Goal: Task Accomplishment & Management: Manage account settings

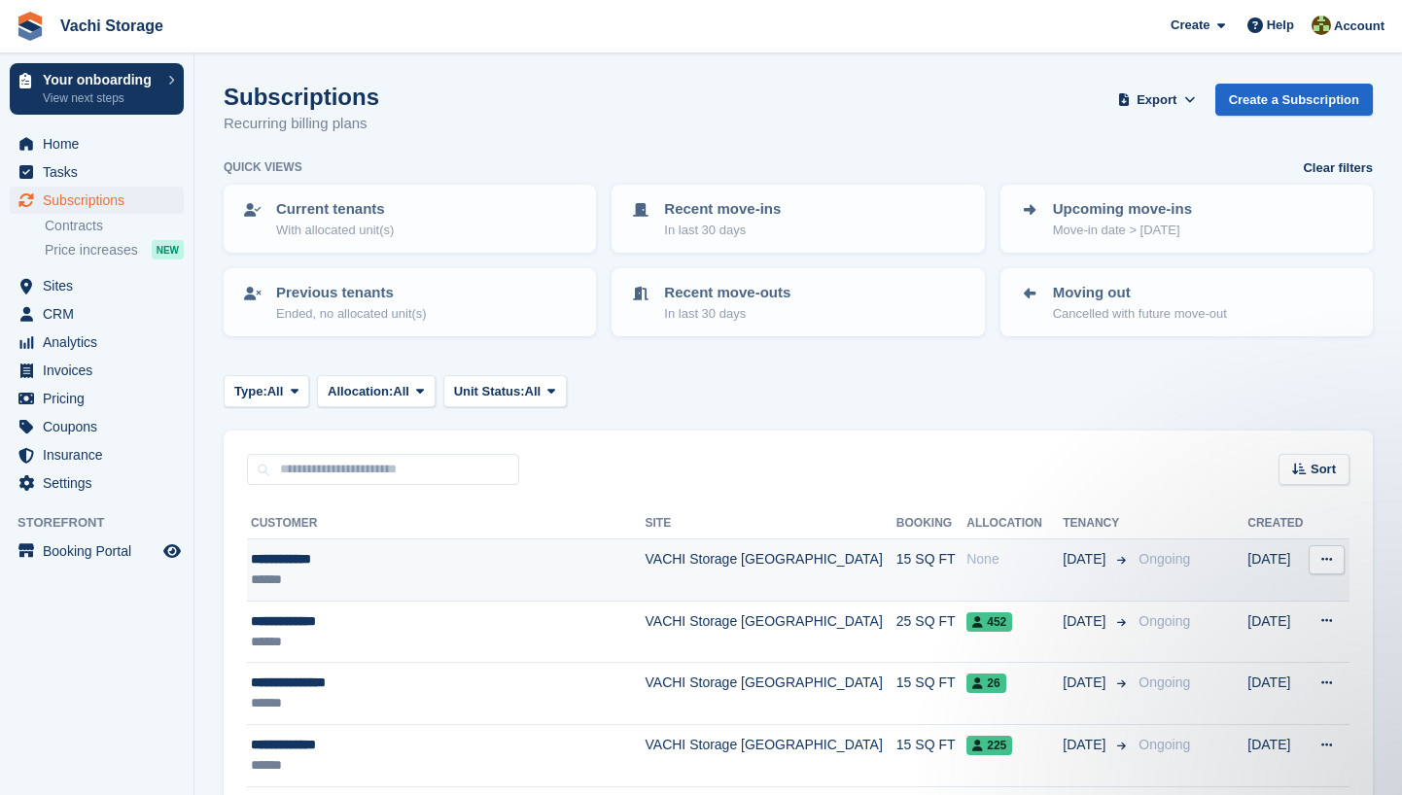
click at [966, 552] on div "None" at bounding box center [1014, 559] width 96 height 20
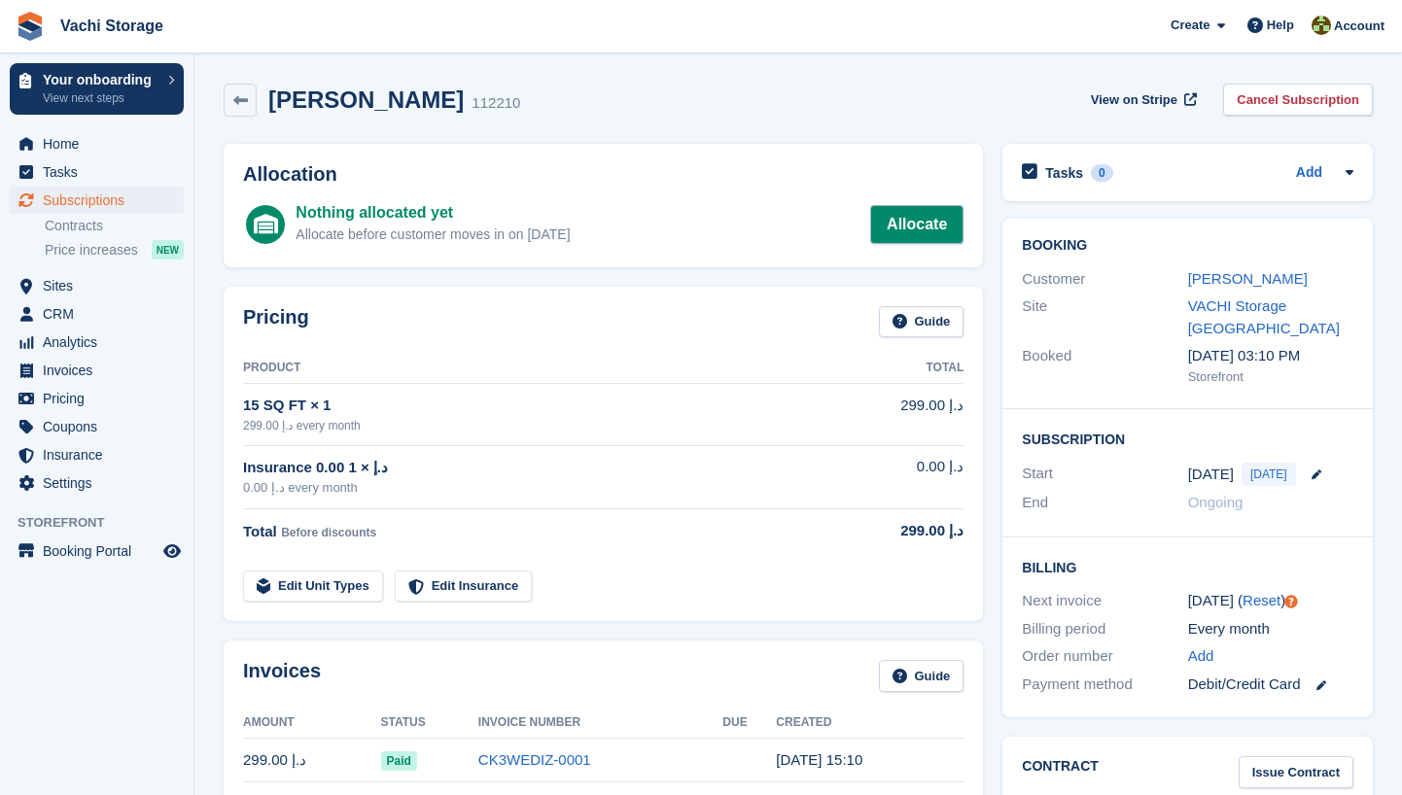
click at [926, 233] on link "Allocate" at bounding box center [916, 224] width 93 height 39
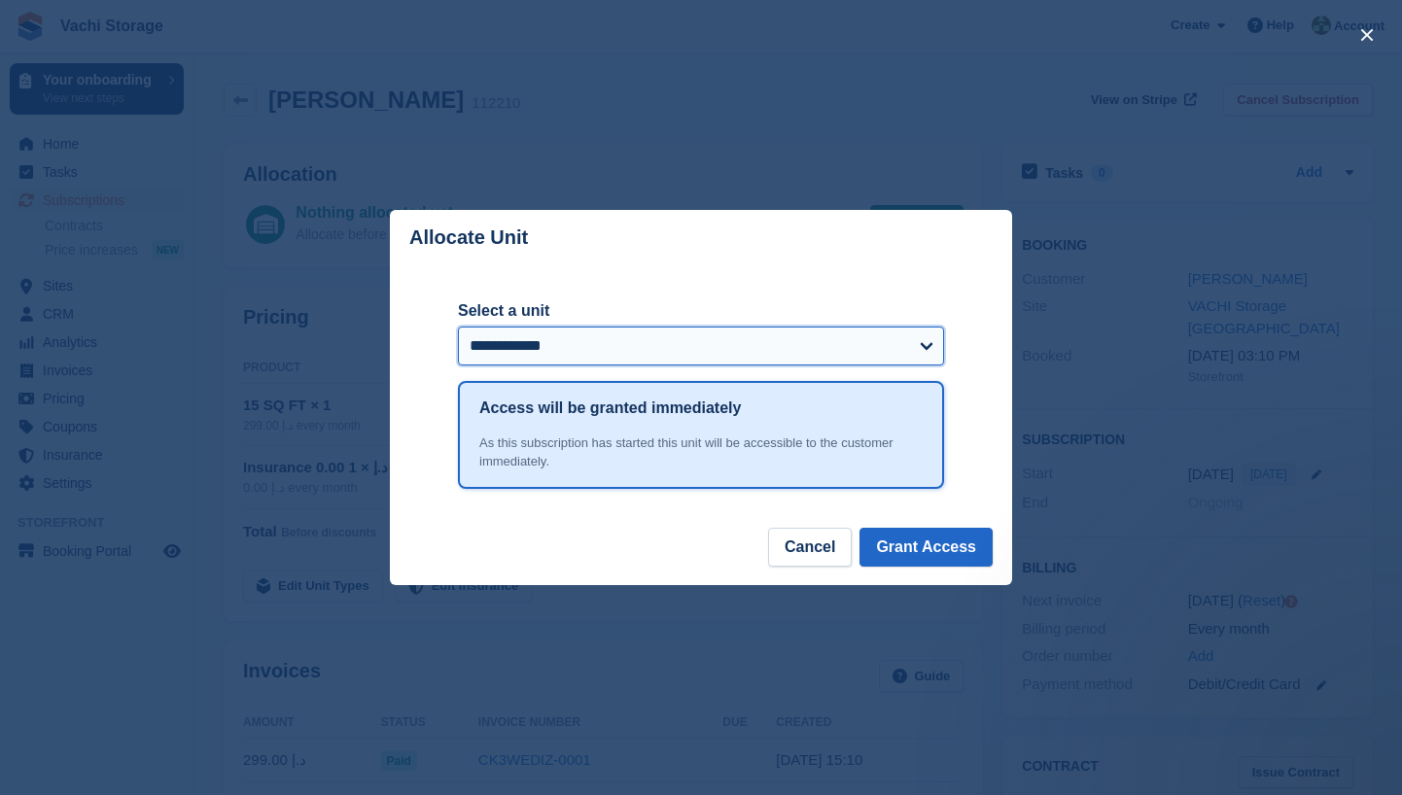
select select "******"
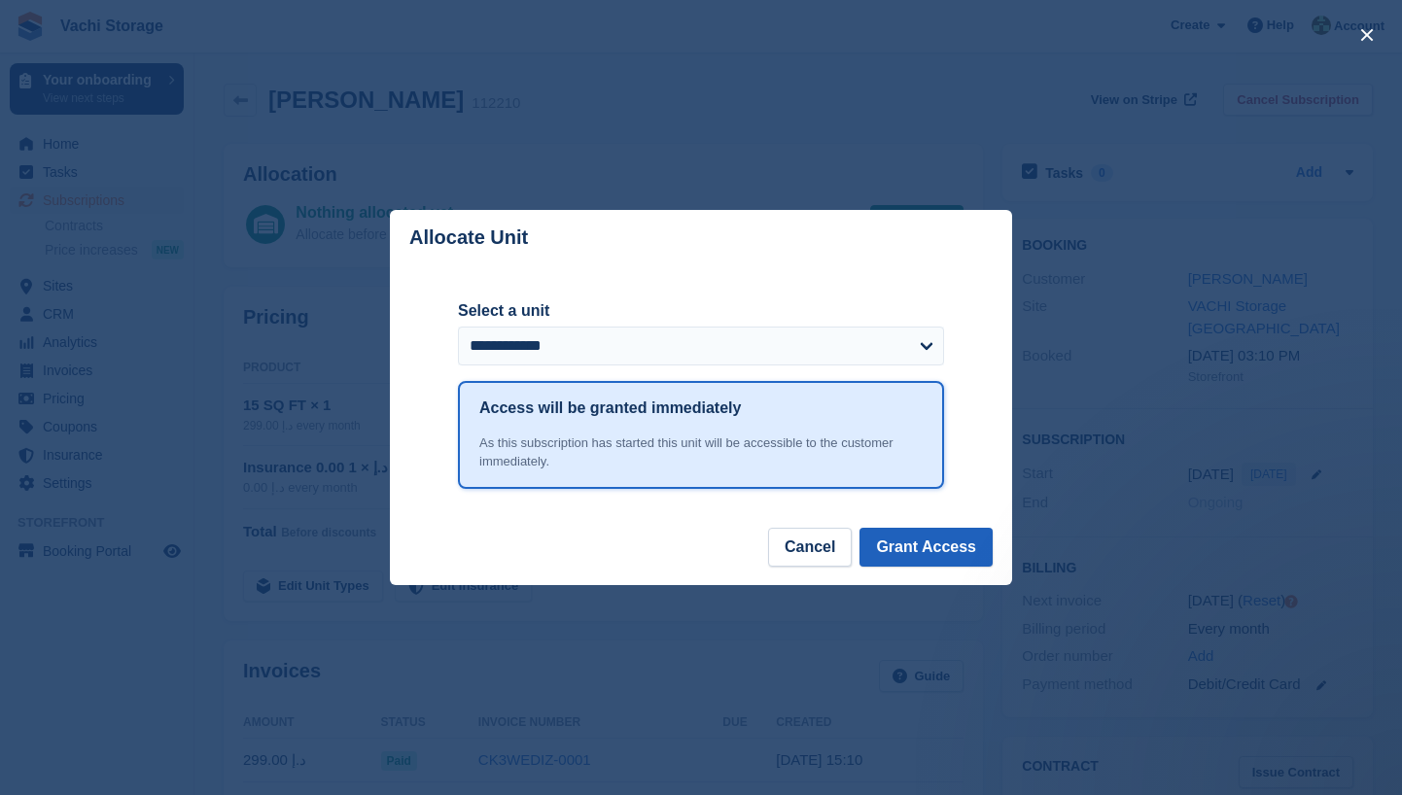
click at [950, 544] on button "Grant Access" at bounding box center [925, 547] width 133 height 39
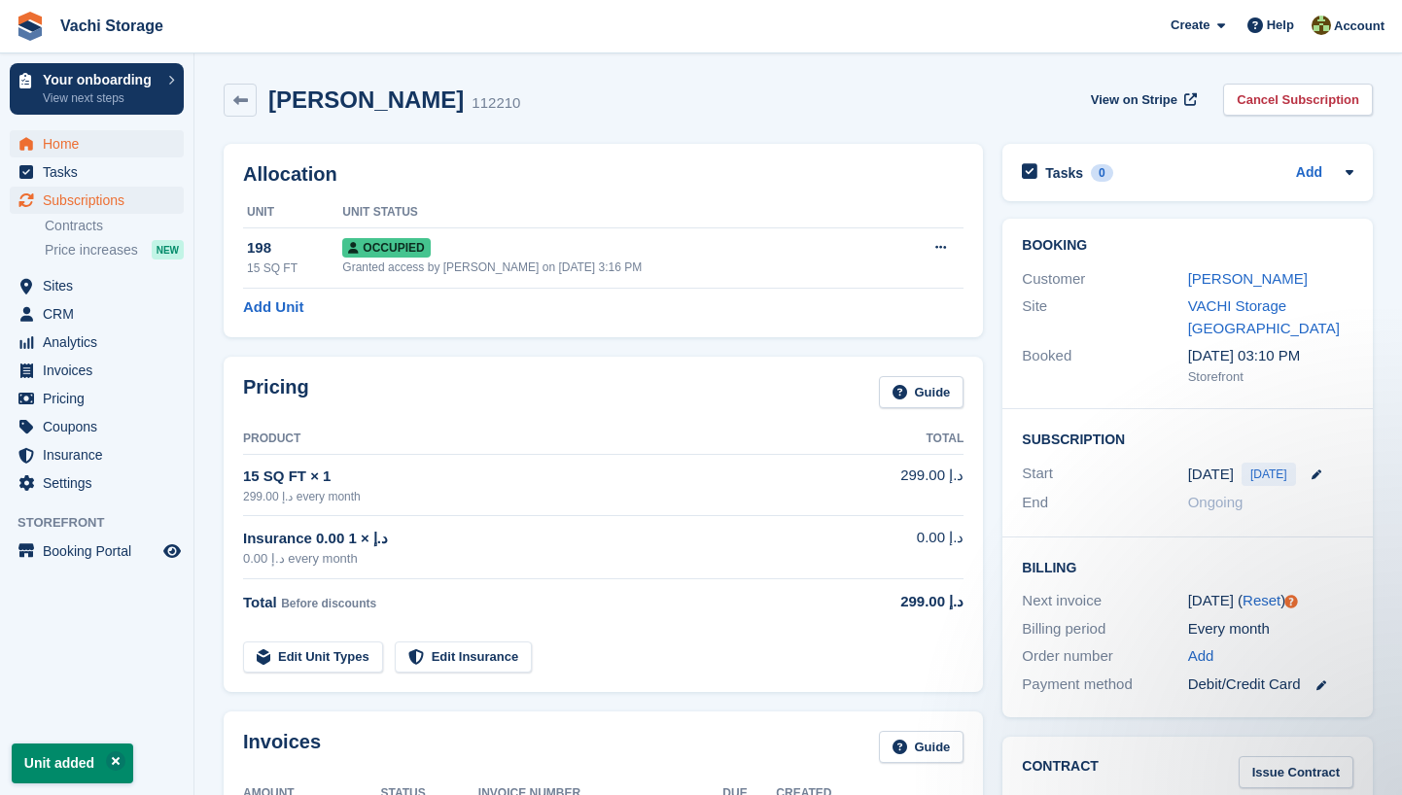
click at [95, 143] on span "Home" at bounding box center [101, 143] width 117 height 27
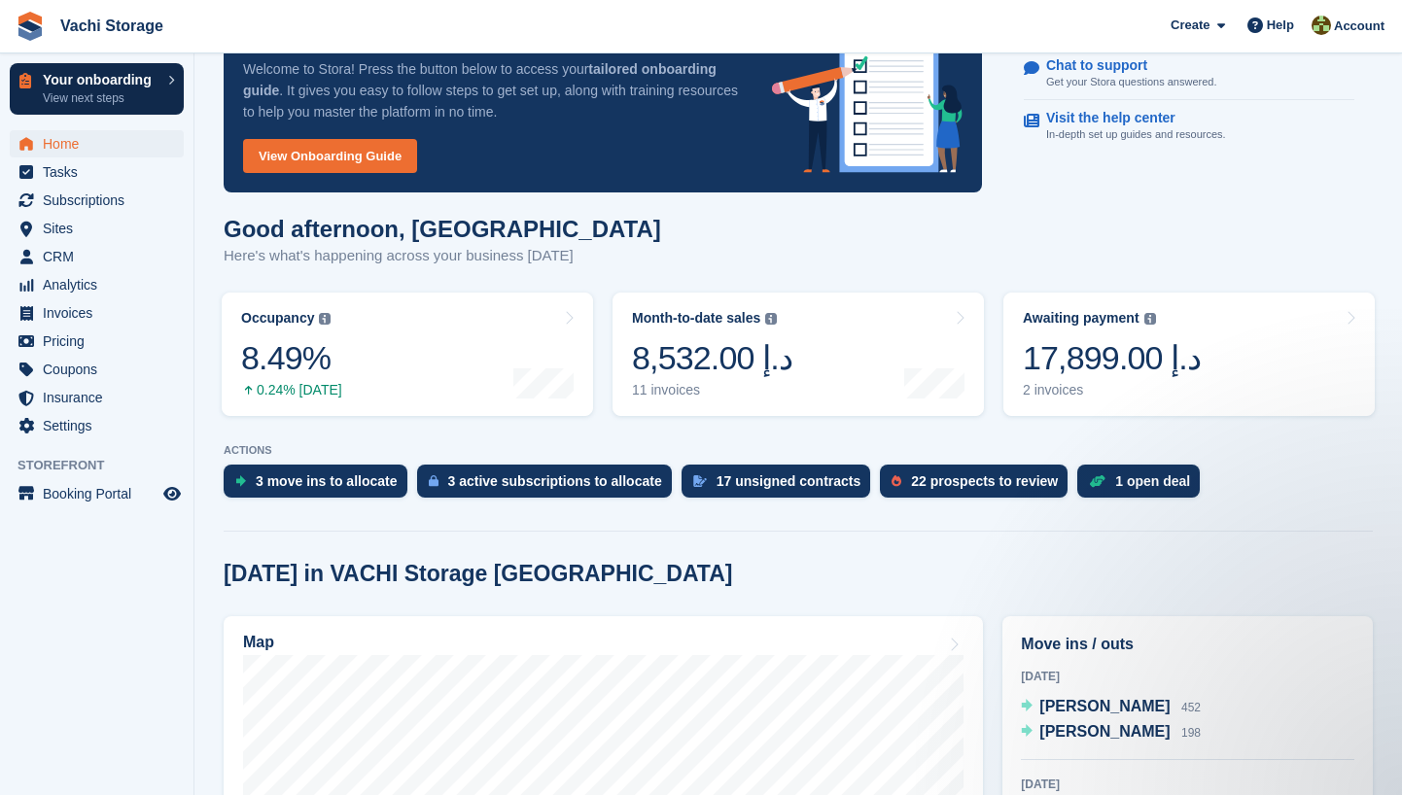
scroll to position [80, 0]
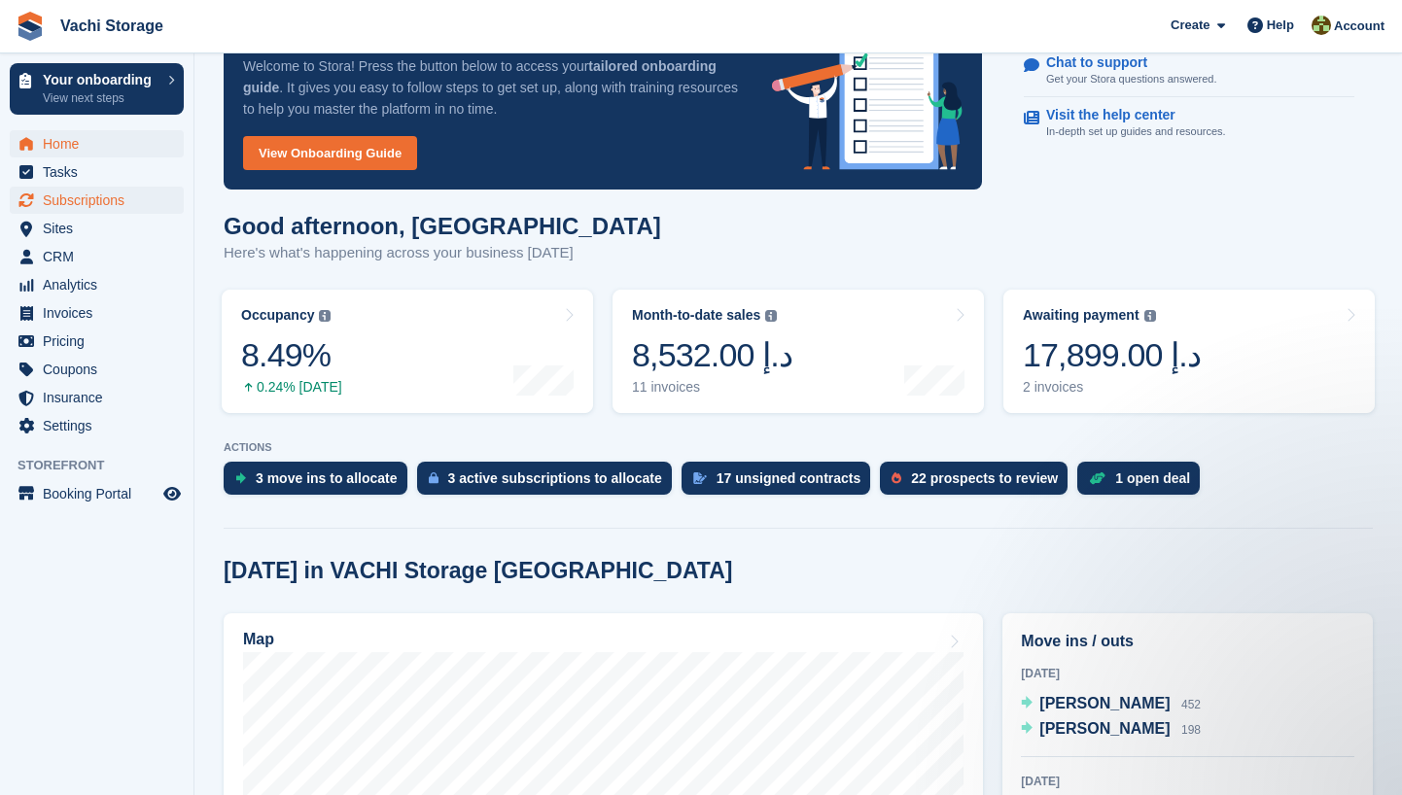
click at [114, 200] on span "Subscriptions" at bounding box center [101, 200] width 117 height 27
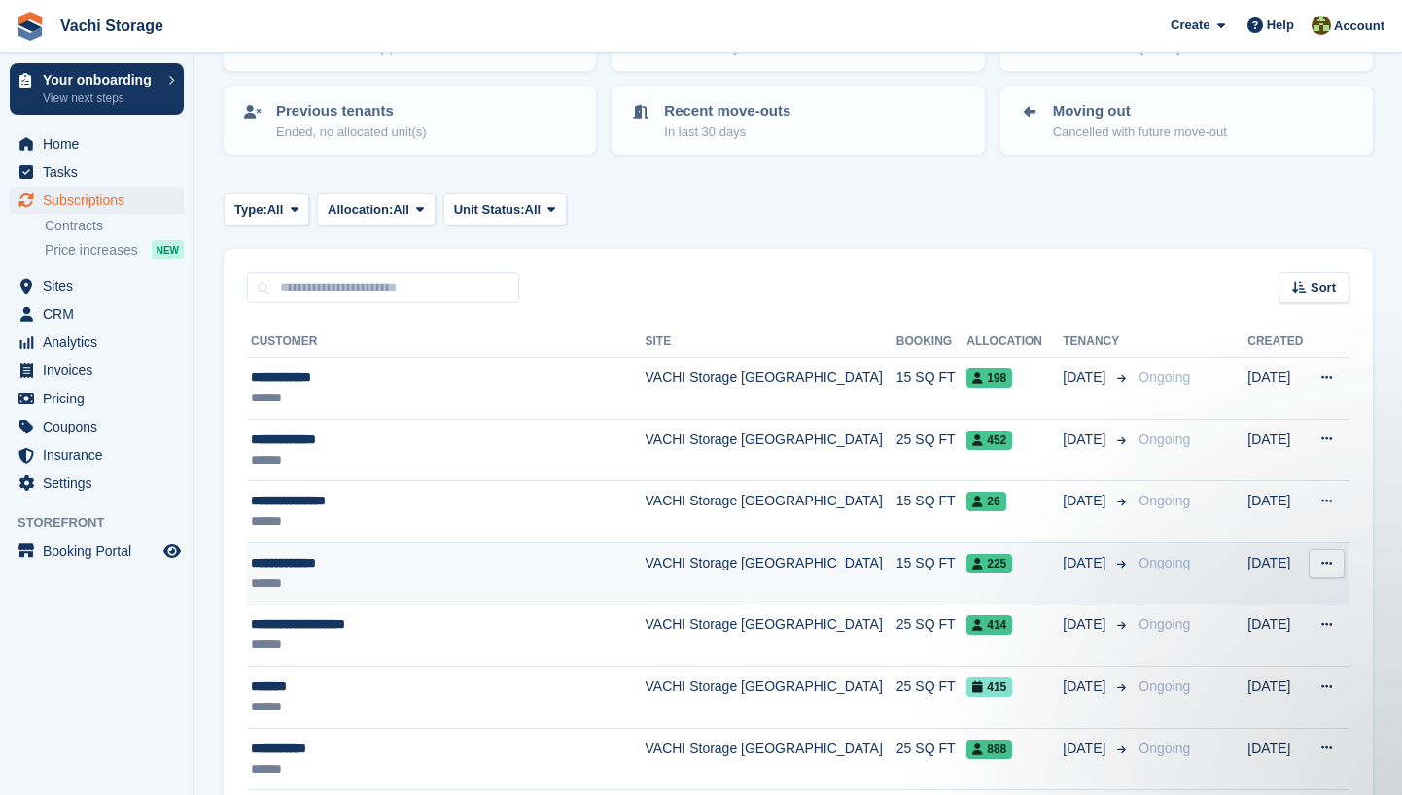
scroll to position [182, 0]
